Goal: Task Accomplishment & Management: Complete application form

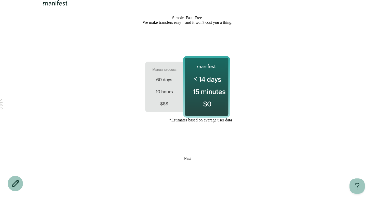
click at [195, 160] on button "Next" at bounding box center [187, 158] width 161 height 4
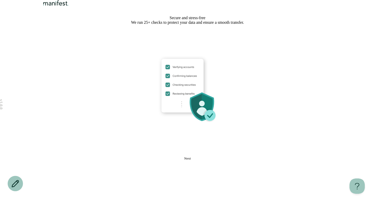
click at [195, 160] on button "Next" at bounding box center [187, 158] width 161 height 4
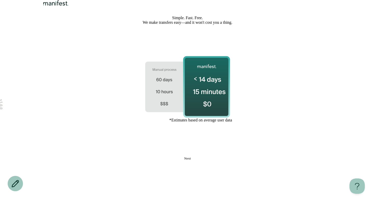
click at [185, 160] on button "Next" at bounding box center [187, 158] width 161 height 4
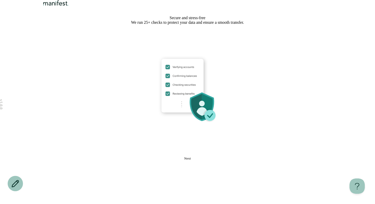
click at [213, 160] on button "Next" at bounding box center [187, 158] width 161 height 4
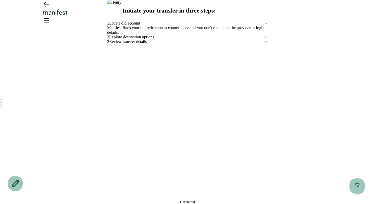
click at [47, 8] on icon "Go back" at bounding box center [46, 4] width 8 height 8
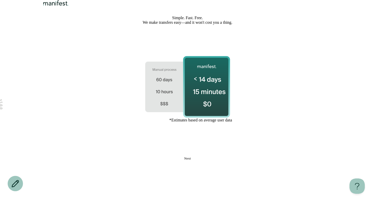
click at [205, 160] on button "Next" at bounding box center [187, 158] width 161 height 4
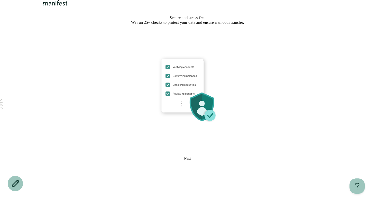
click at [205, 160] on button "Next" at bounding box center [187, 158] width 161 height 4
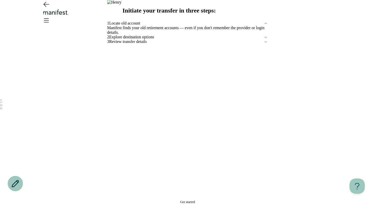
click at [184, 200] on span "Get started" at bounding box center [187, 202] width 15 height 4
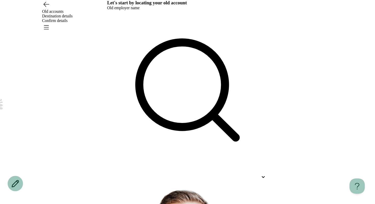
click at [50, 23] on icon "Open menu" at bounding box center [46, 27] width 8 height 8
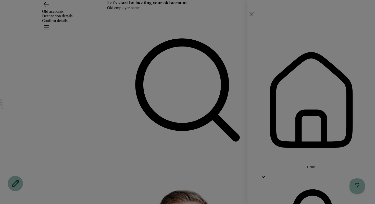
click at [313, 165] on span "Home" at bounding box center [312, 167] width 8 height 4
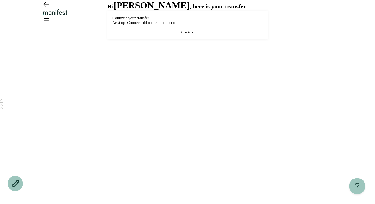
click at [125, 11] on h2 "[PERSON_NAME]" at bounding box center [152, 5] width 76 height 11
click at [156, 34] on button "Continue" at bounding box center [187, 32] width 151 height 4
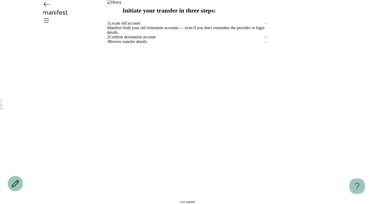
click at [195, 200] on span "Get started" at bounding box center [187, 202] width 15 height 4
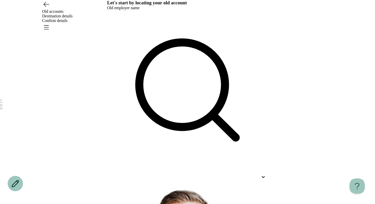
click at [180, 70] on div at bounding box center [187, 95] width 161 height 171
click at [178, 174] on div at bounding box center [183, 176] width 152 height 5
type input "*"
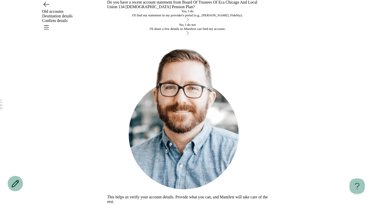
click at [172, 31] on div "I'll share a few details so Manifest can find my account." at bounding box center [187, 29] width 161 height 4
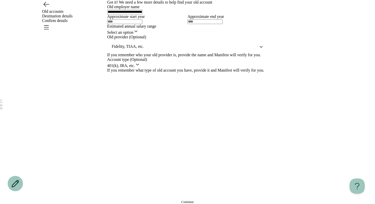
click at [157, 24] on div at bounding box center [147, 21] width 80 height 5
click at [141, 24] on input "text" at bounding box center [124, 21] width 35 height 5
click at [143, 14] on input "**********" at bounding box center [124, 12] width 35 height 5
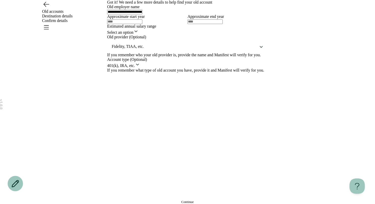
click at [143, 14] on input "**********" at bounding box center [124, 12] width 35 height 5
type input "**********"
click at [145, 19] on label "Approximate start year" at bounding box center [126, 16] width 38 height 4
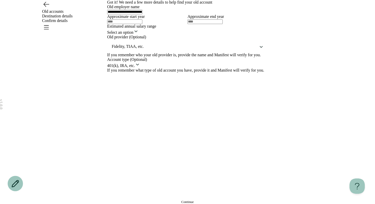
click at [151, 24] on div at bounding box center [147, 21] width 80 height 5
click at [122, 24] on input "text" at bounding box center [124, 21] width 35 height 5
type input "****"
click at [223, 24] on input "text" at bounding box center [205, 21] width 35 height 5
type input "****"
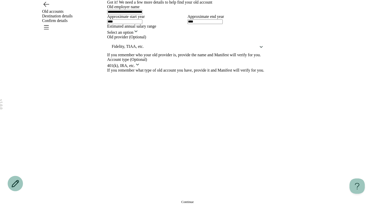
click at [134, 143] on html "**********" at bounding box center [187, 102] width 375 height 204
click at [145, 53] on div "Fidelity, TIAA, etc." at bounding box center [187, 46] width 161 height 12
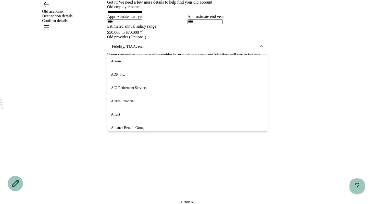
click at [145, 108] on div "Alerus Financial" at bounding box center [187, 101] width 161 height 13
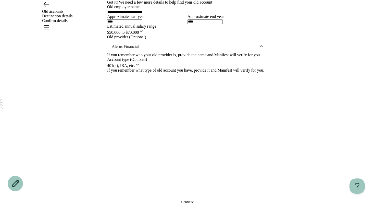
click at [147, 200] on button "Continue" at bounding box center [187, 202] width 161 height 4
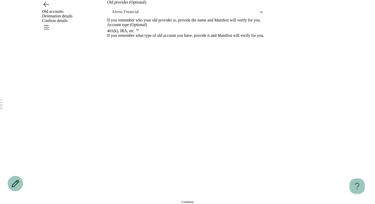
scroll to position [0, 0]
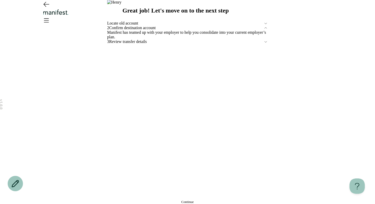
click at [161, 200] on button "Continue" at bounding box center [187, 202] width 161 height 4
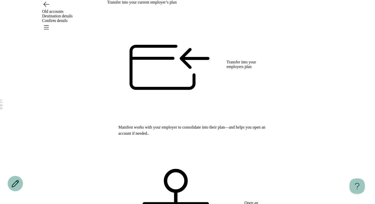
click at [43, 8] on icon "Go back" at bounding box center [46, 4] width 8 height 8
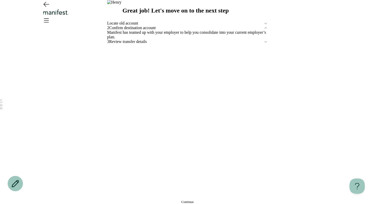
click at [140, 26] on span "Locate old account" at bounding box center [185, 23] width 157 height 5
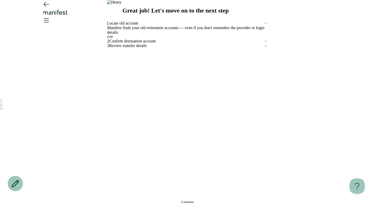
click at [113, 39] on span "Edit" at bounding box center [110, 37] width 6 height 4
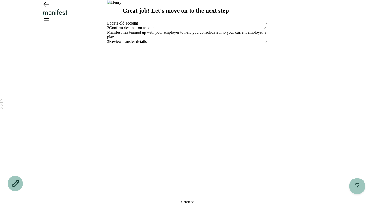
click at [160, 200] on button "Continue" at bounding box center [187, 202] width 161 height 4
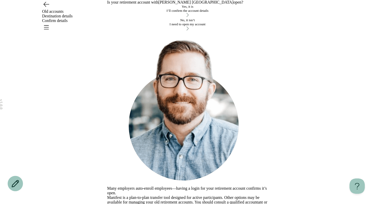
click at [169, 26] on div "I need to open my account" at bounding box center [187, 24] width 161 height 4
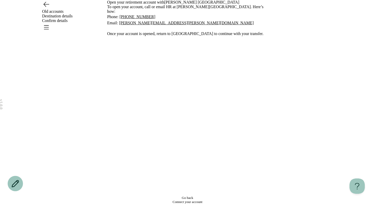
click at [45, 7] on icon "Go back" at bounding box center [46, 4] width 5 height 5
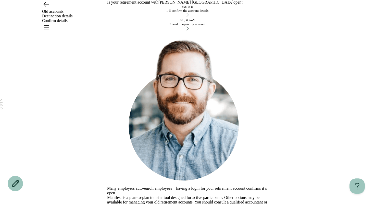
click at [150, 9] on div "Yes, it is" at bounding box center [187, 7] width 161 height 4
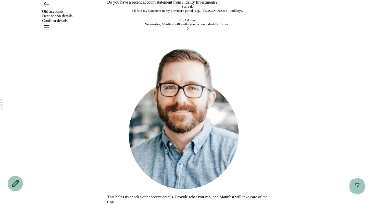
click at [183, 26] on div "No worries, Manifest will verify your account deatails for you." at bounding box center [187, 24] width 161 height 4
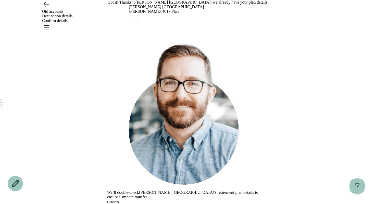
click at [45, 8] on icon "Go back" at bounding box center [46, 4] width 8 height 8
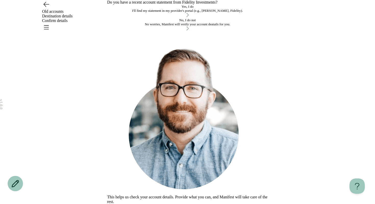
click at [46, 7] on icon "Go back" at bounding box center [46, 4] width 5 height 5
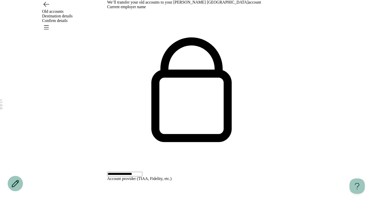
click at [44, 8] on icon "Go back" at bounding box center [46, 4] width 8 height 8
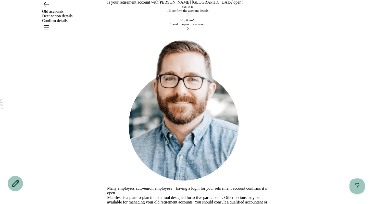
click at [47, 8] on icon "Go back" at bounding box center [46, 4] width 8 height 8
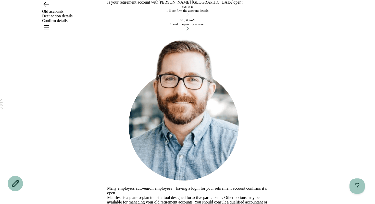
click at [179, 13] on div "I’ll confirm the account details" at bounding box center [187, 11] width 161 height 4
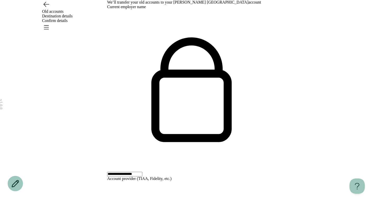
click at [179, 85] on div "**********" at bounding box center [187, 91] width 161 height 172
